Goal: Find specific page/section: Find specific page/section

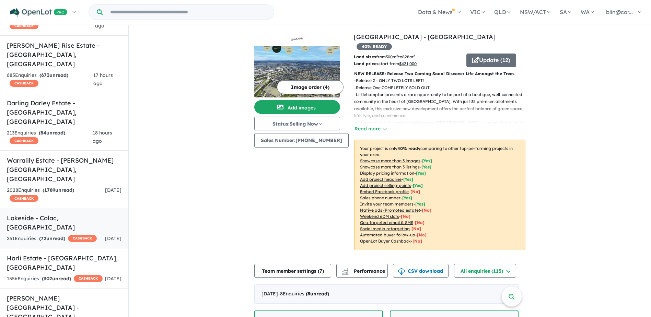
scroll to position [137, 0]
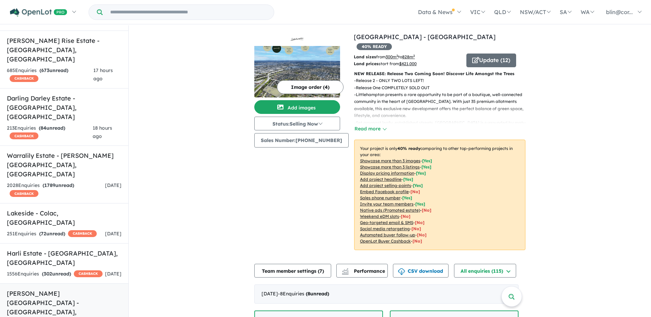
click at [26, 284] on link "[PERSON_NAME][GEOGRAPHIC_DATA] - [GEOGRAPHIC_DATA] , [GEOGRAPHIC_DATA] 839 Enqu…" at bounding box center [64, 313] width 128 height 59
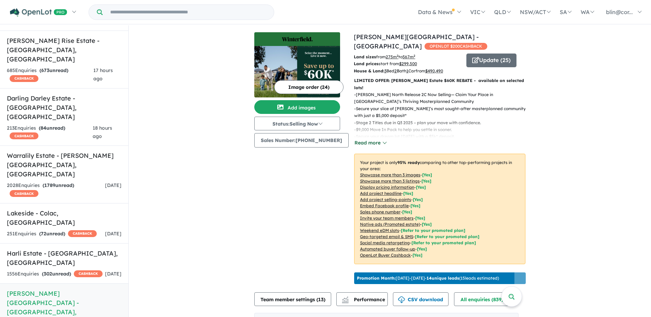
click at [380, 139] on button "Read more" at bounding box center [370, 143] width 32 height 8
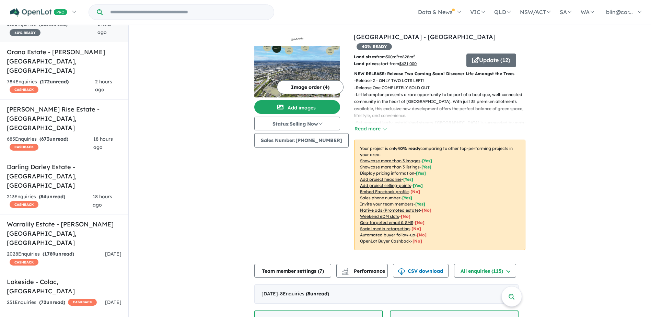
scroll to position [103, 0]
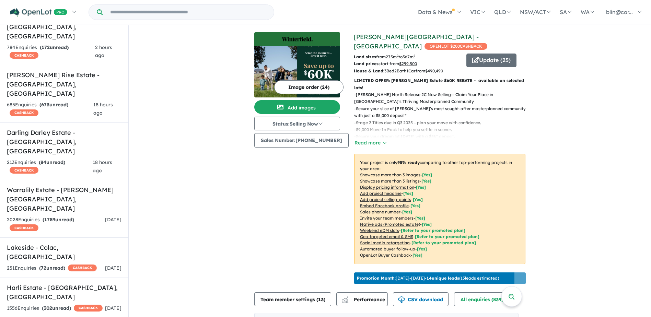
click at [406, 37] on link "[PERSON_NAME][GEOGRAPHIC_DATA] - [GEOGRAPHIC_DATA]" at bounding box center [416, 41] width 125 height 17
